Goal: Communication & Community: Answer question/provide support

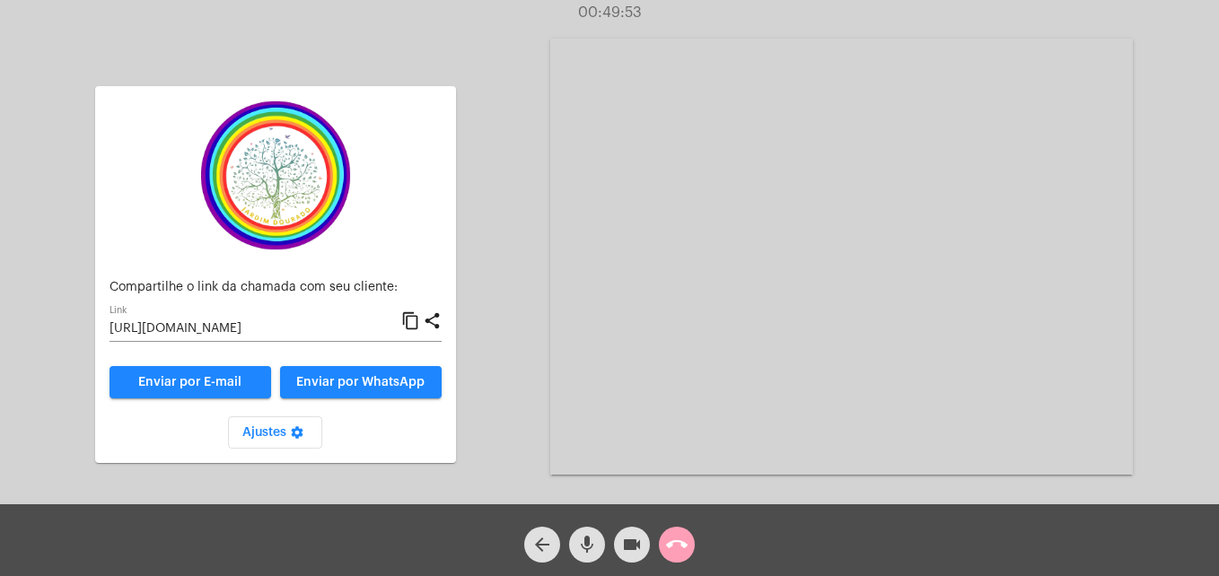
click at [682, 539] on mat-icon "call_end" at bounding box center [677, 545] width 22 height 22
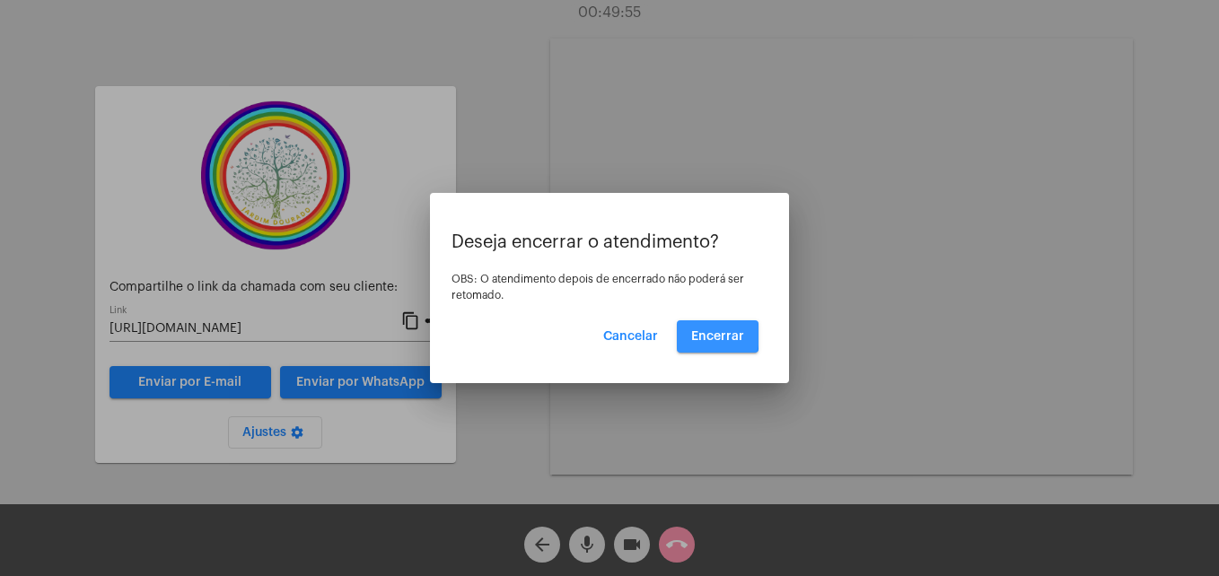
click at [704, 335] on span "Encerrar" at bounding box center [717, 336] width 53 height 13
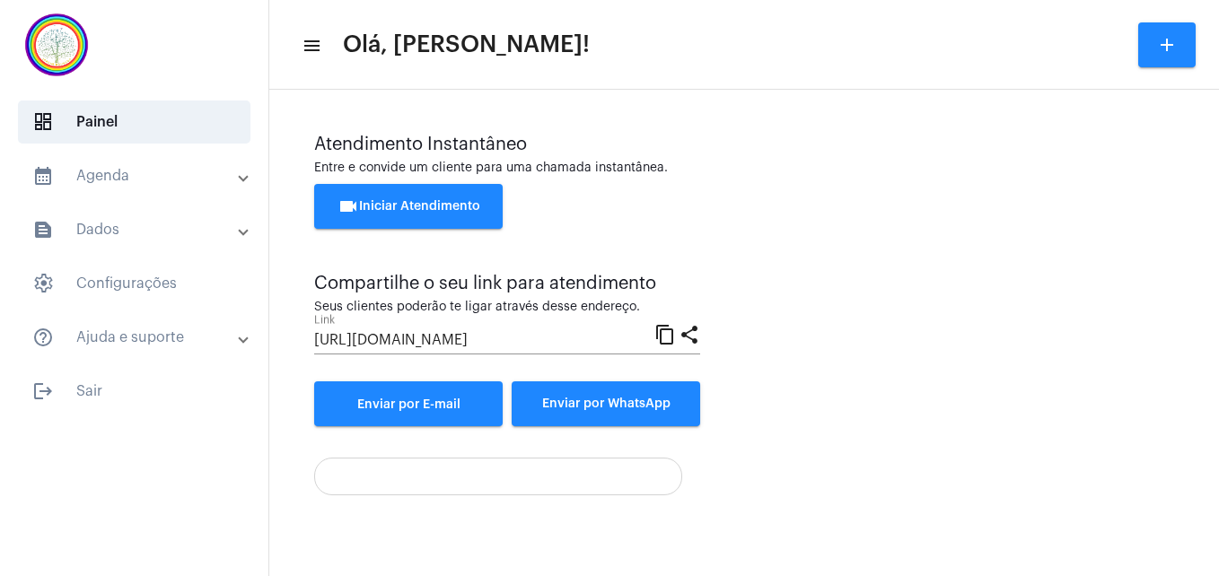
click at [419, 202] on span "videocam Iniciar Atendimento" at bounding box center [409, 206] width 143 height 13
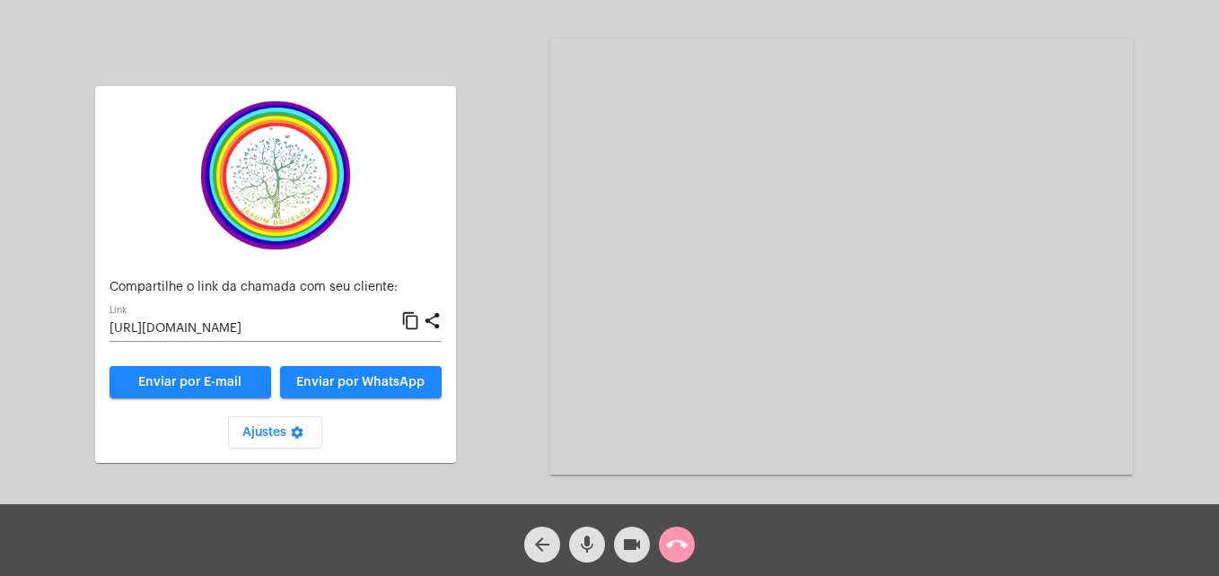
click at [415, 318] on mat-icon "content_copy" at bounding box center [410, 322] width 19 height 22
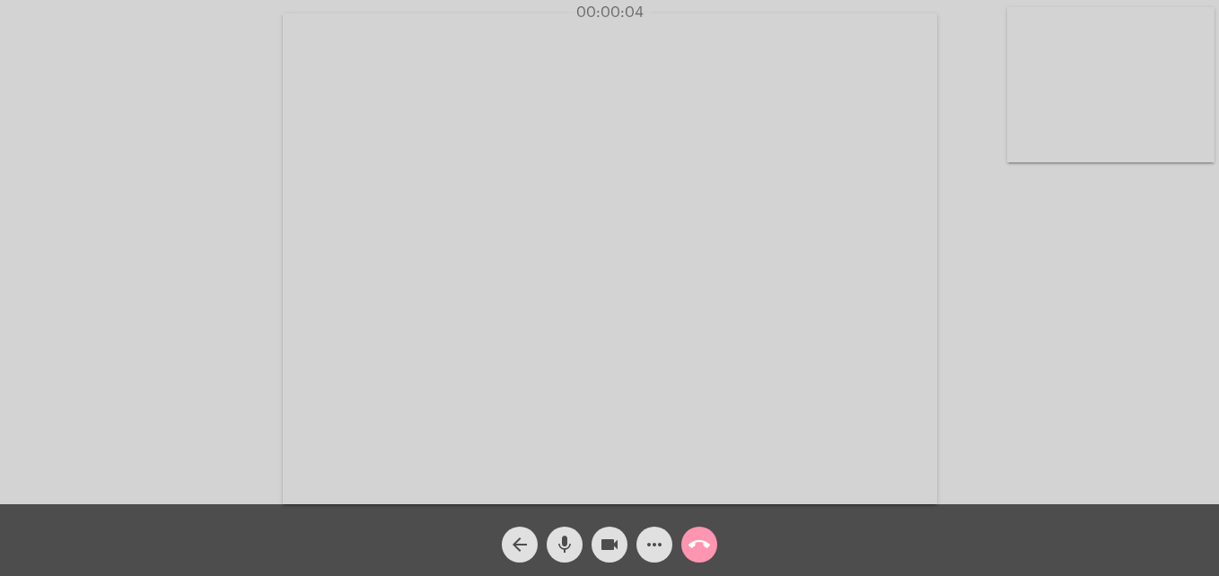
click at [1037, 149] on video at bounding box center [1111, 84] width 207 height 155
click at [490, 469] on video at bounding box center [772, 257] width 655 height 491
